Goal: Task Accomplishment & Management: Manage account settings

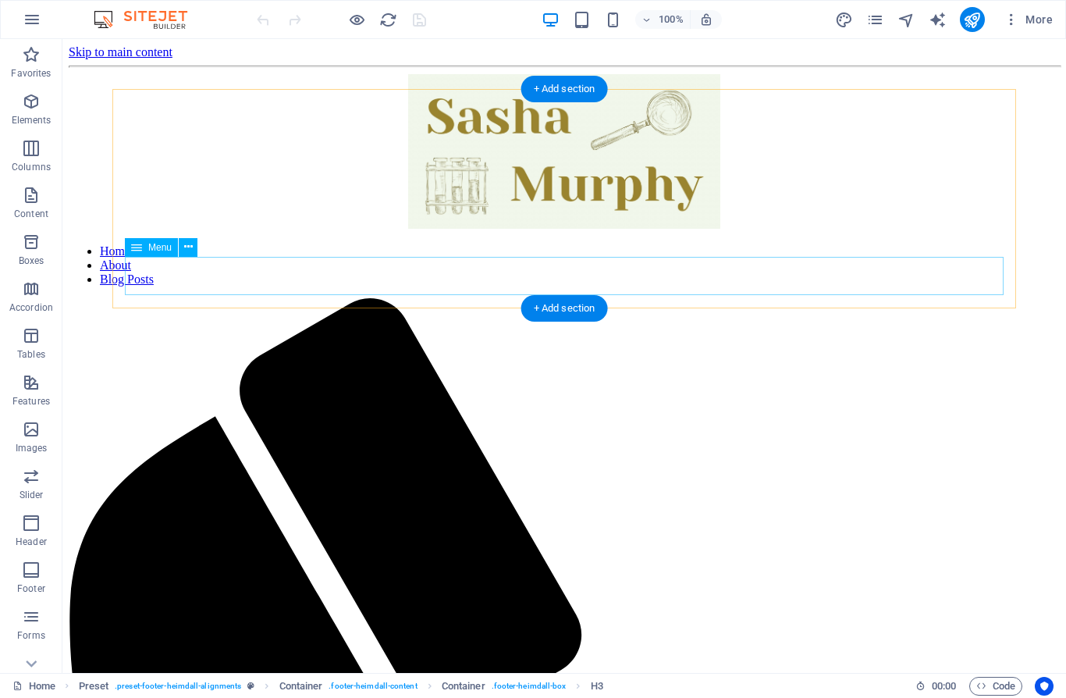
click at [457, 286] on nav "Home About Blog Posts" at bounding box center [564, 265] width 991 height 42
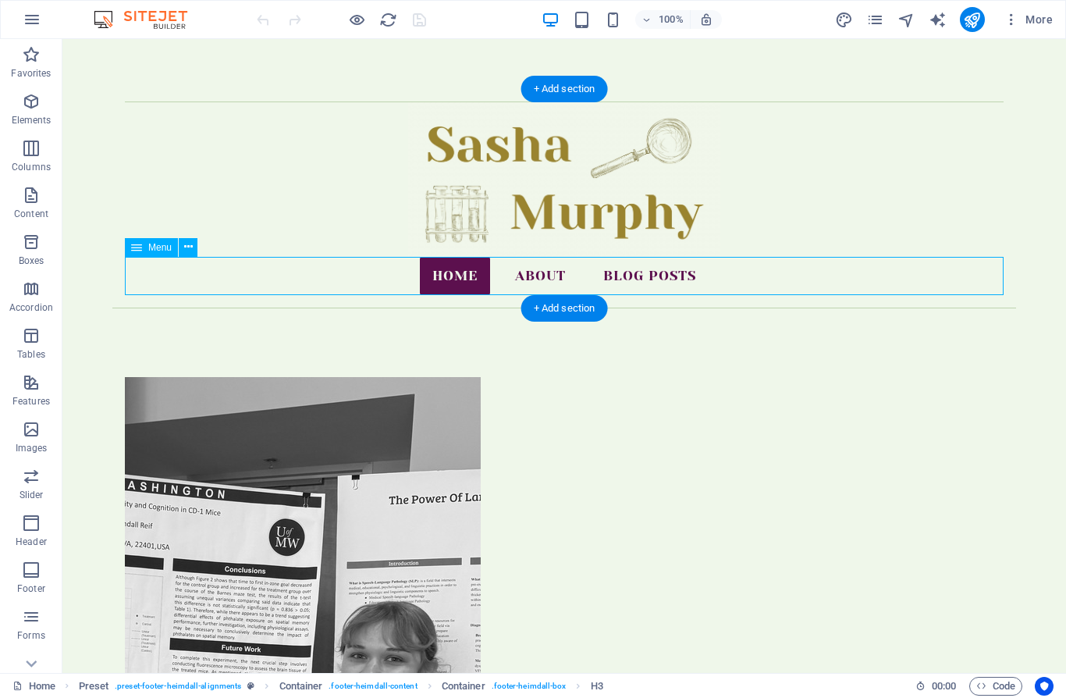
drag, startPoint x: 457, startPoint y: 289, endPoint x: 189, endPoint y: 302, distance: 268.9
click at [457, 289] on nav "Home About Blog Posts" at bounding box center [564, 276] width 879 height 39
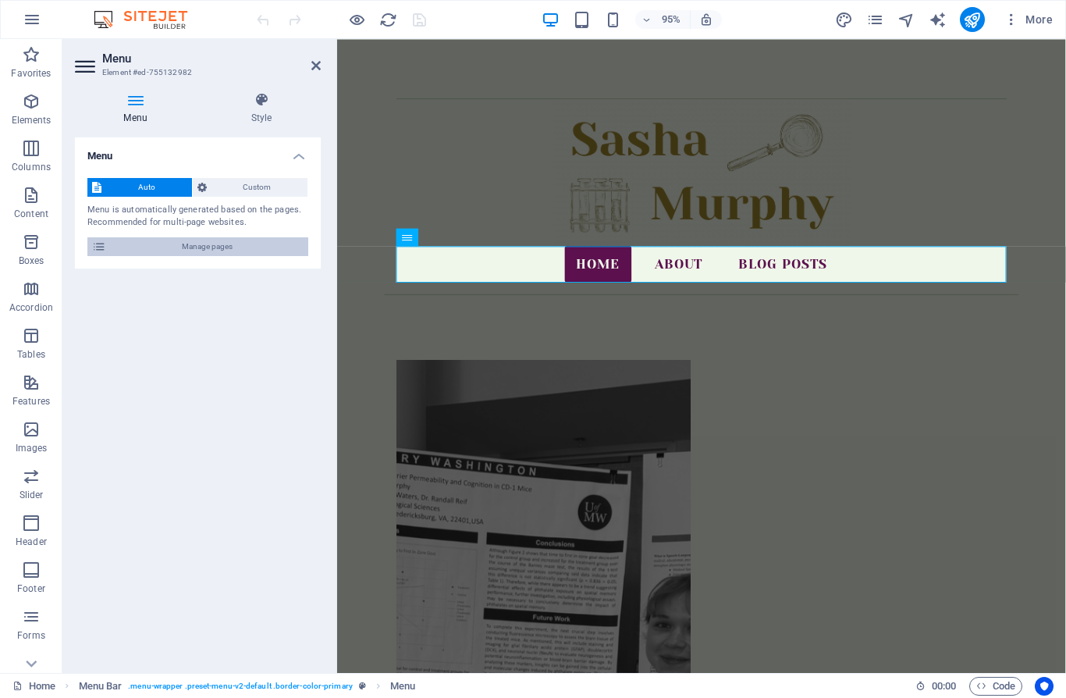
click at [267, 247] on span "Manage pages" at bounding box center [207, 246] width 193 height 19
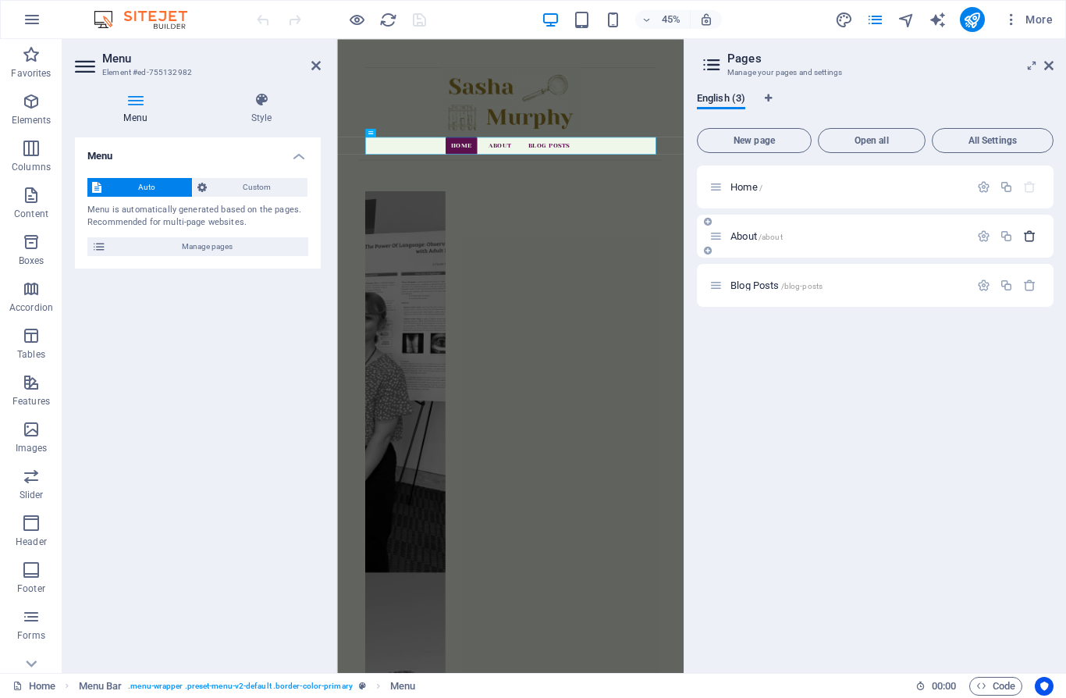
click at [1032, 238] on icon "button" at bounding box center [1029, 236] width 13 height 13
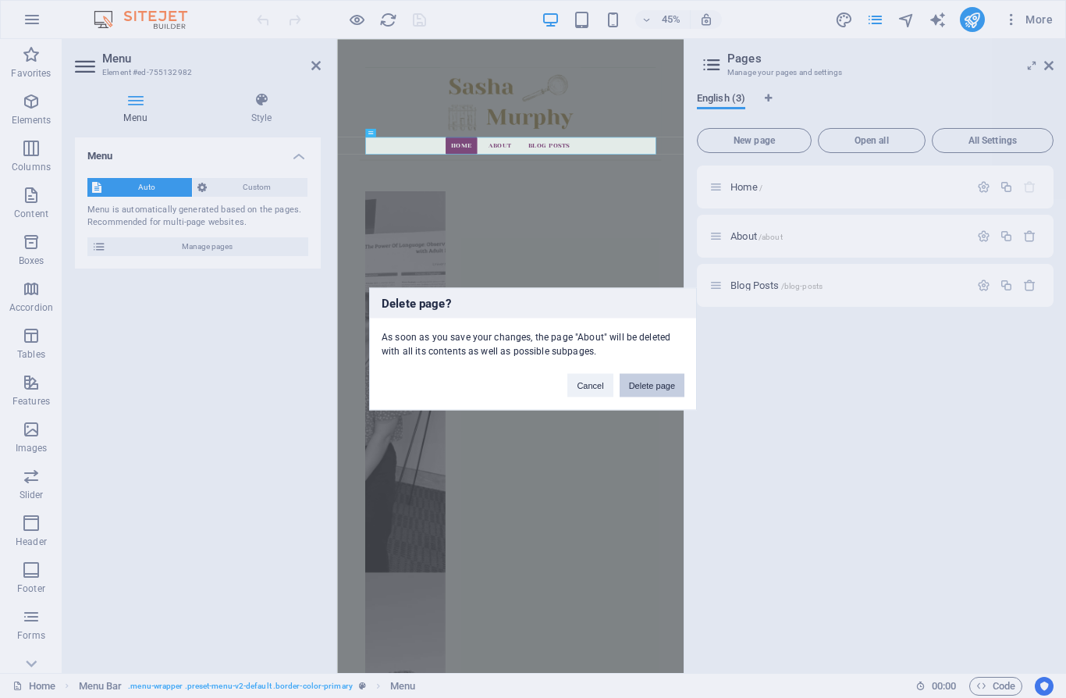
click at [670, 392] on button "Delete page" at bounding box center [652, 385] width 65 height 23
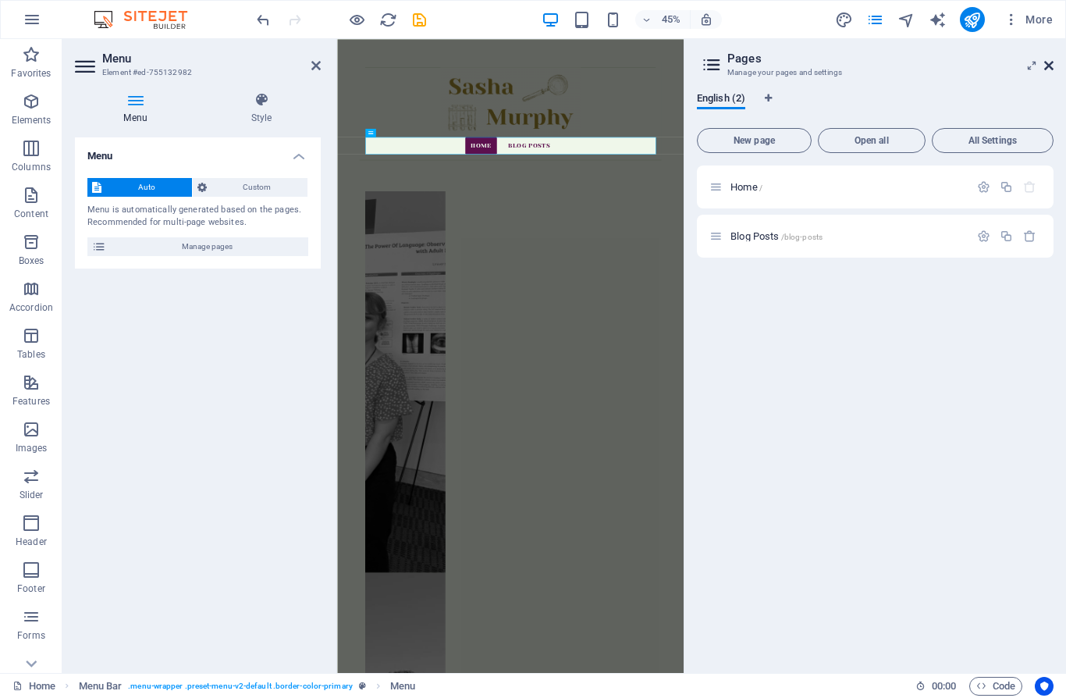
click at [1047, 66] on icon at bounding box center [1049, 65] width 9 height 12
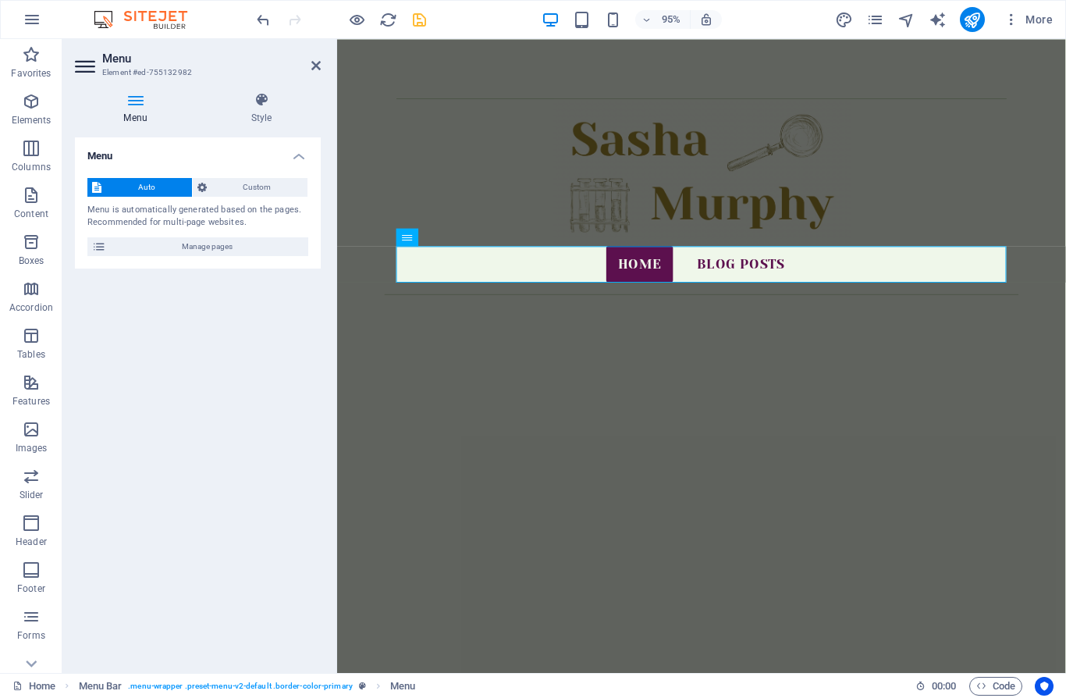
click at [418, 18] on icon "save" at bounding box center [420, 20] width 18 height 18
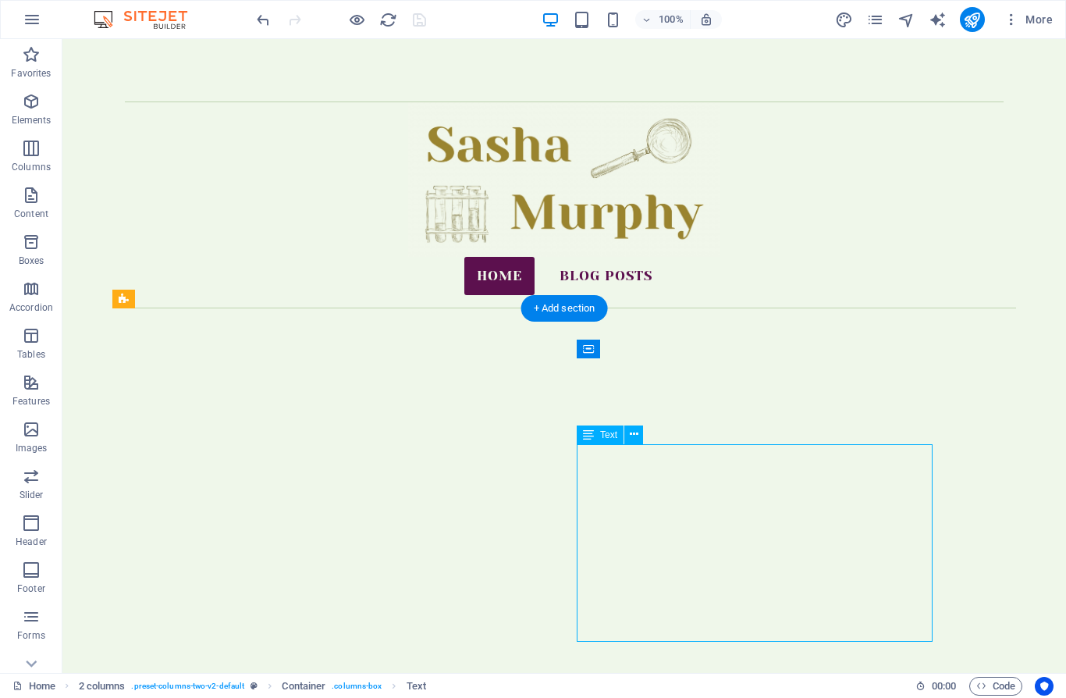
drag, startPoint x: 895, startPoint y: 507, endPoint x: 931, endPoint y: 504, distance: 36.0
